Goal: Task Accomplishment & Management: Complete application form

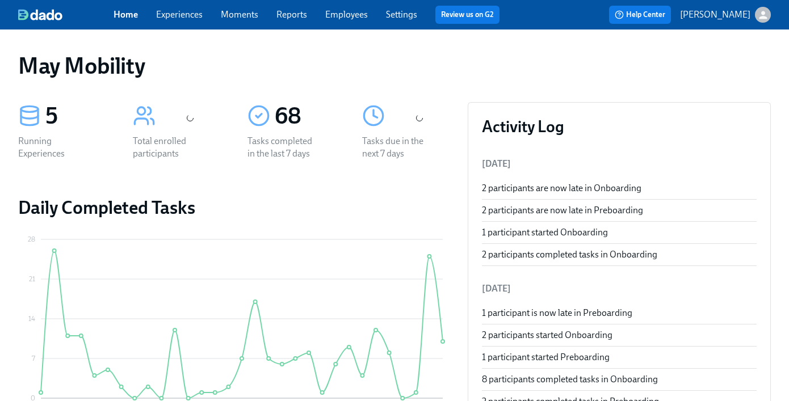
click at [183, 15] on link "Experiences" at bounding box center [179, 14] width 47 height 11
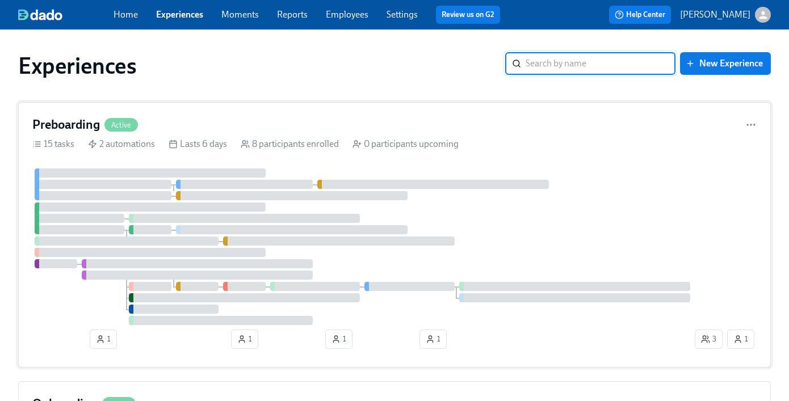
click at [132, 129] on span "Active" at bounding box center [120, 125] width 33 height 9
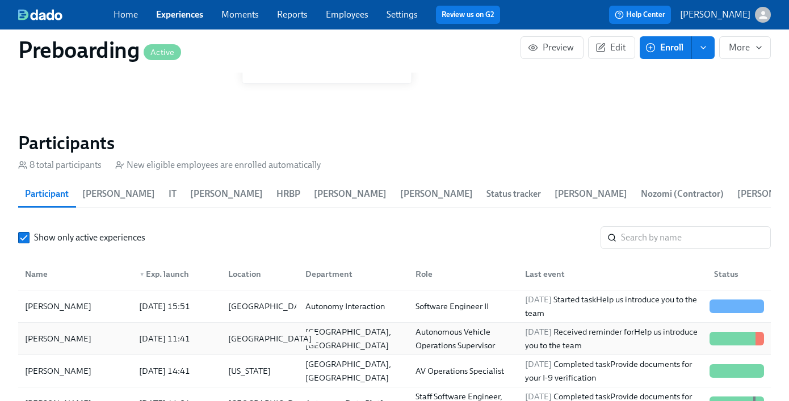
click at [250, 333] on div "United States" at bounding box center [270, 339] width 93 height 14
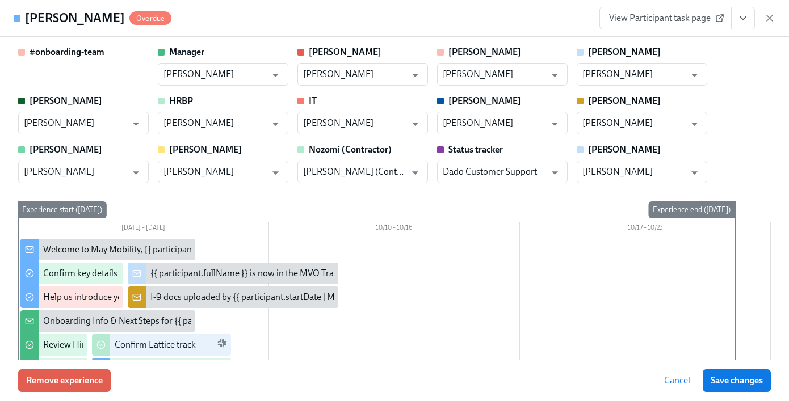
click at [738, 25] on button "View task page" at bounding box center [743, 18] width 24 height 23
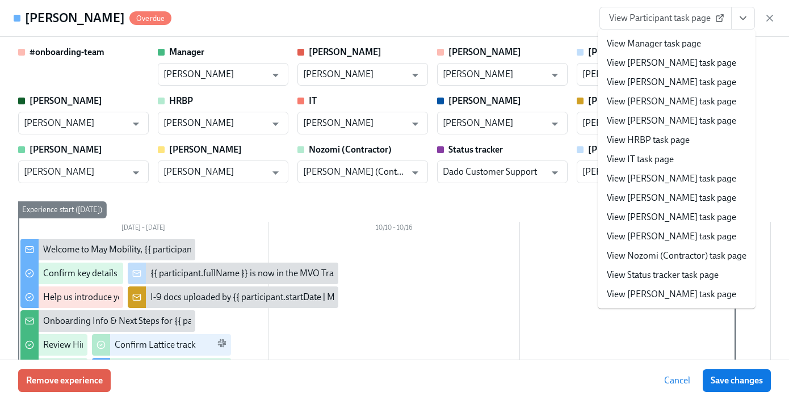
click at [671, 17] on span "View Participant task page" at bounding box center [665, 17] width 113 height 11
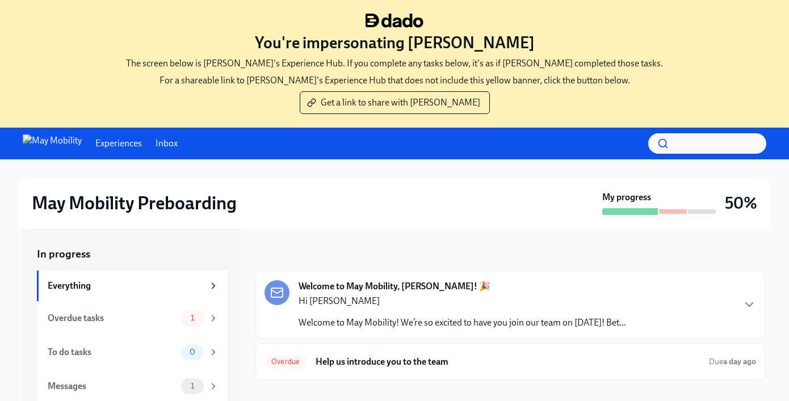
scroll to position [123, 0]
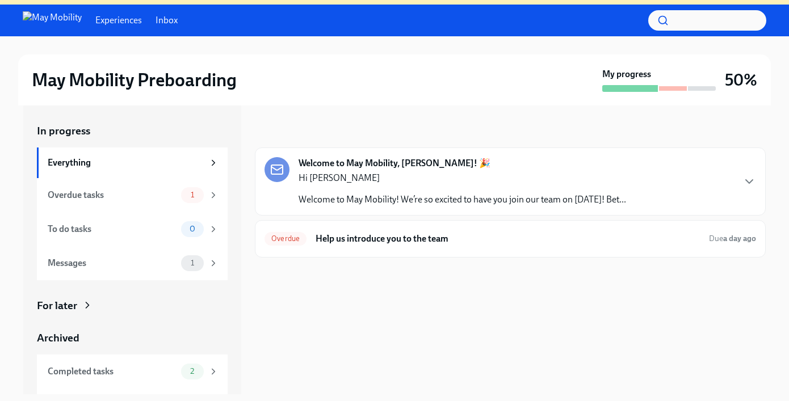
click at [427, 188] on div "Hi [PERSON_NAME] Welcome to May Mobility! We’re so excited to have you join our…" at bounding box center [463, 189] width 328 height 34
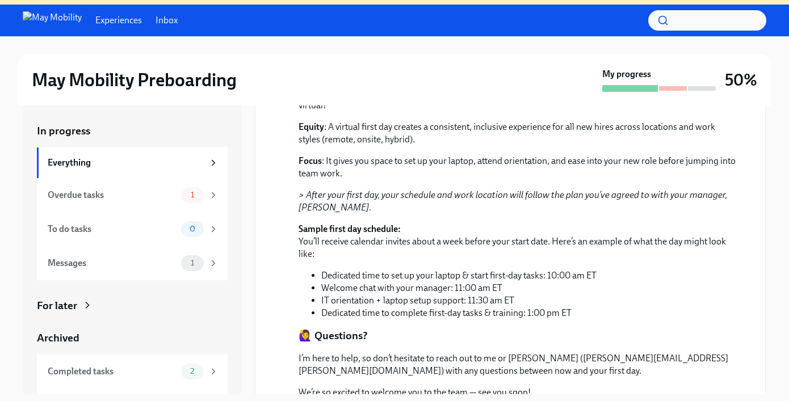
scroll to position [645, 0]
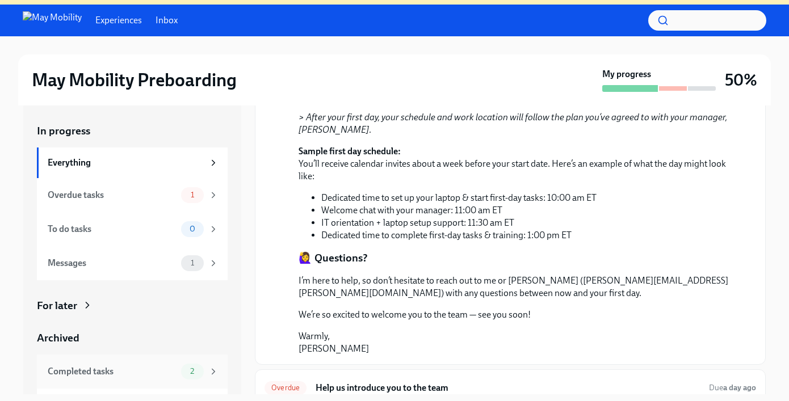
click at [116, 372] on div "Completed tasks" at bounding box center [112, 372] width 129 height 12
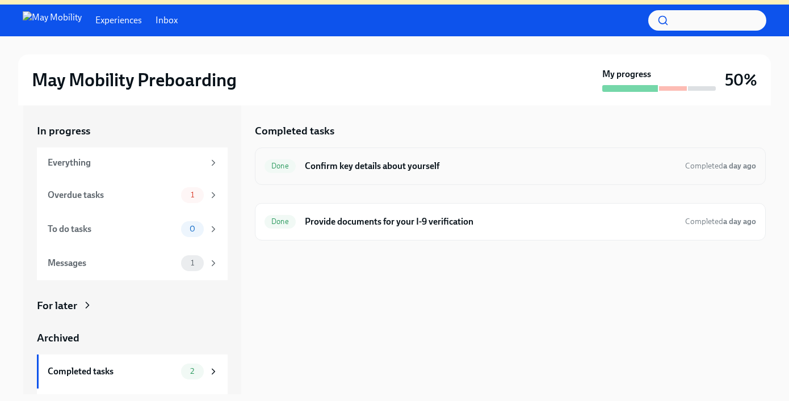
click at [424, 167] on h6 "Confirm key details about yourself" at bounding box center [490, 166] width 371 height 12
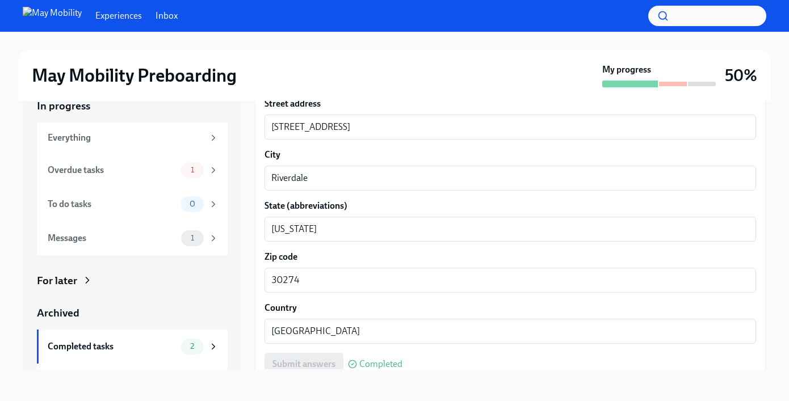
scroll to position [1092, 0]
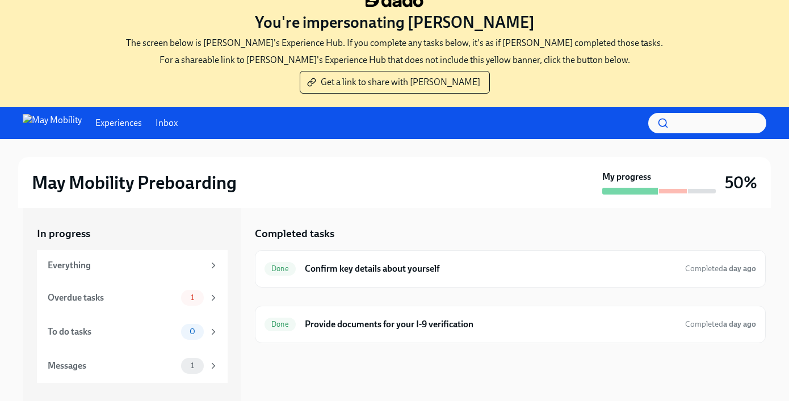
scroll to position [123, 0]
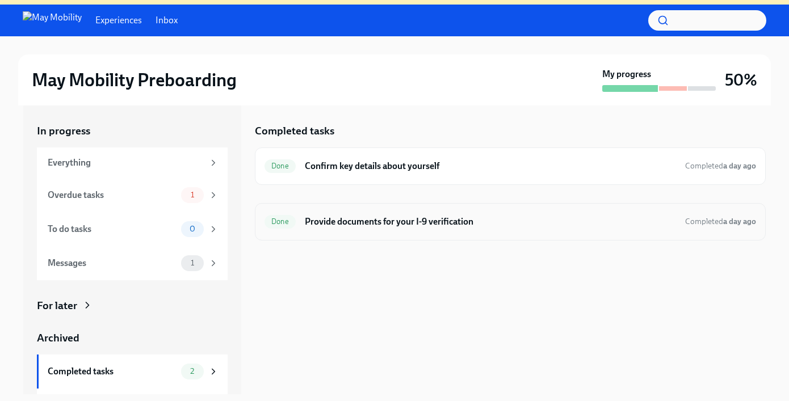
click at [344, 206] on div "Done Provide documents for your I-9 verification Completed a day ago" at bounding box center [510, 221] width 511 height 37
click at [345, 225] on h6 "Provide documents for your I-9 verification" at bounding box center [490, 222] width 371 height 12
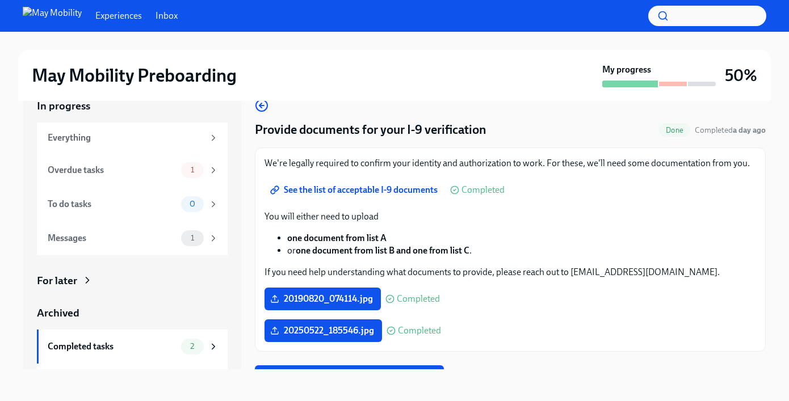
scroll to position [19, 0]
